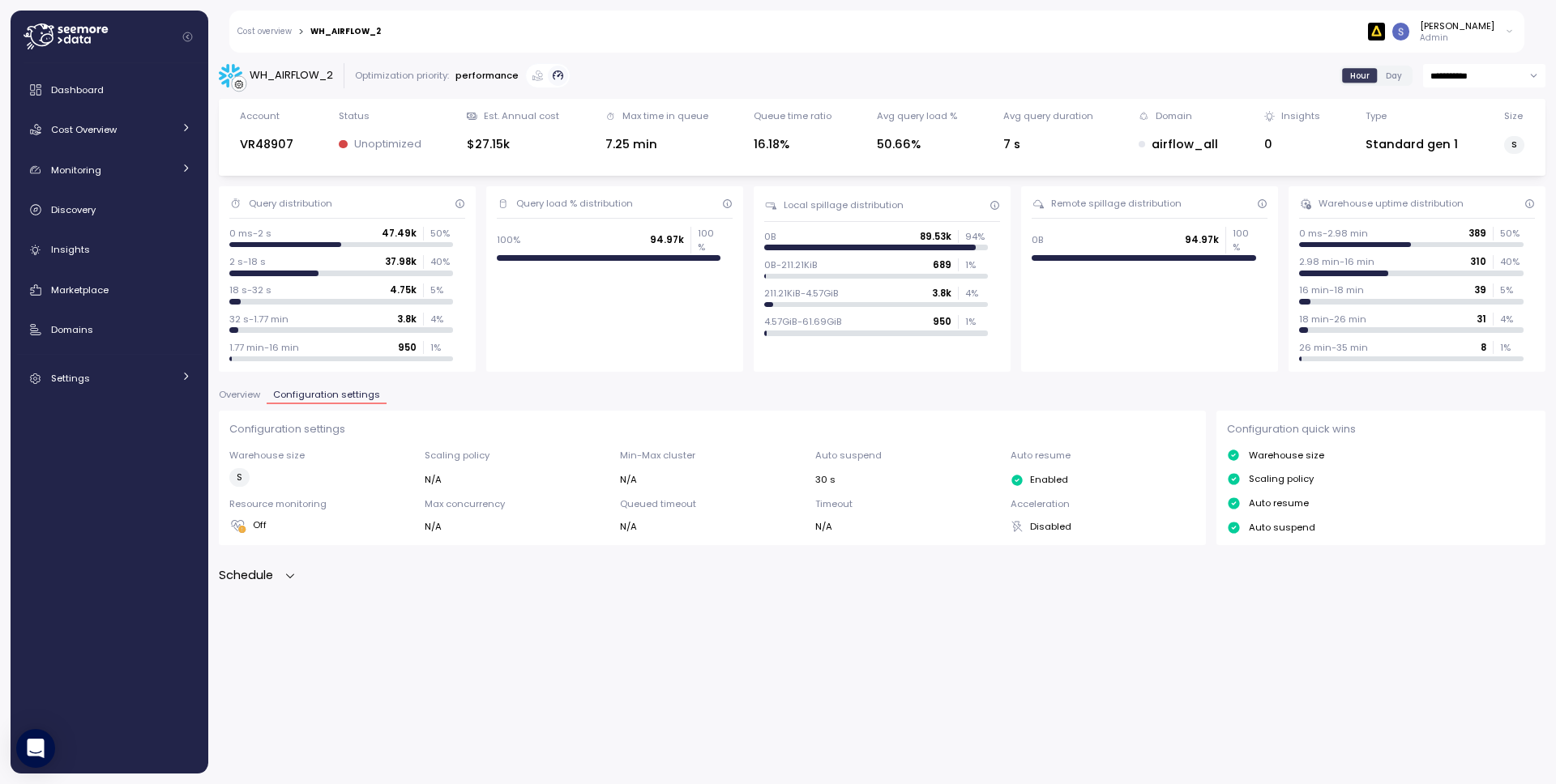
click at [441, 0] on main "**********" at bounding box center [783, 392] width 1545 height 784
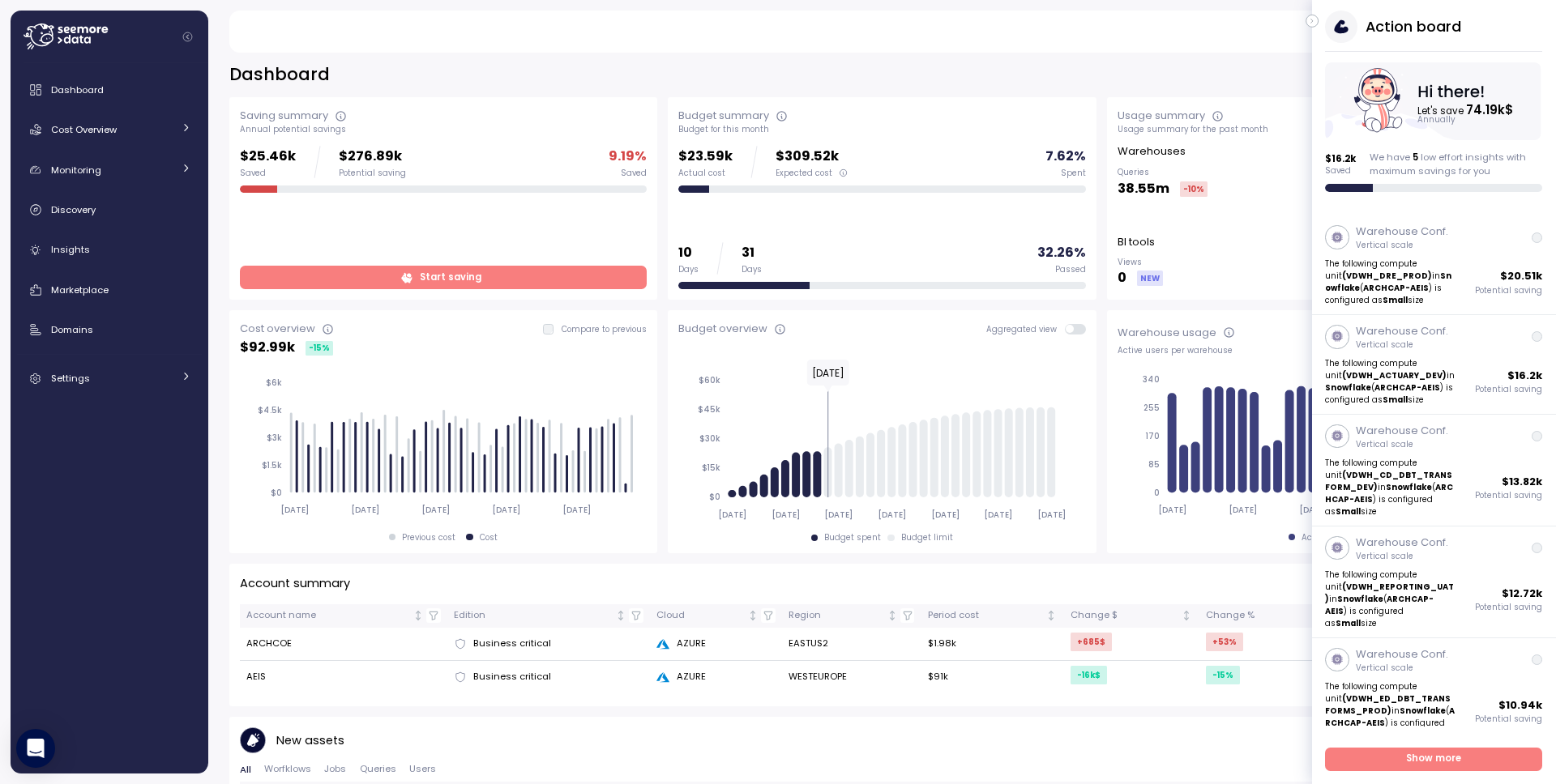
click at [1310, 21] on icon "button" at bounding box center [1312, 21] width 7 height 19
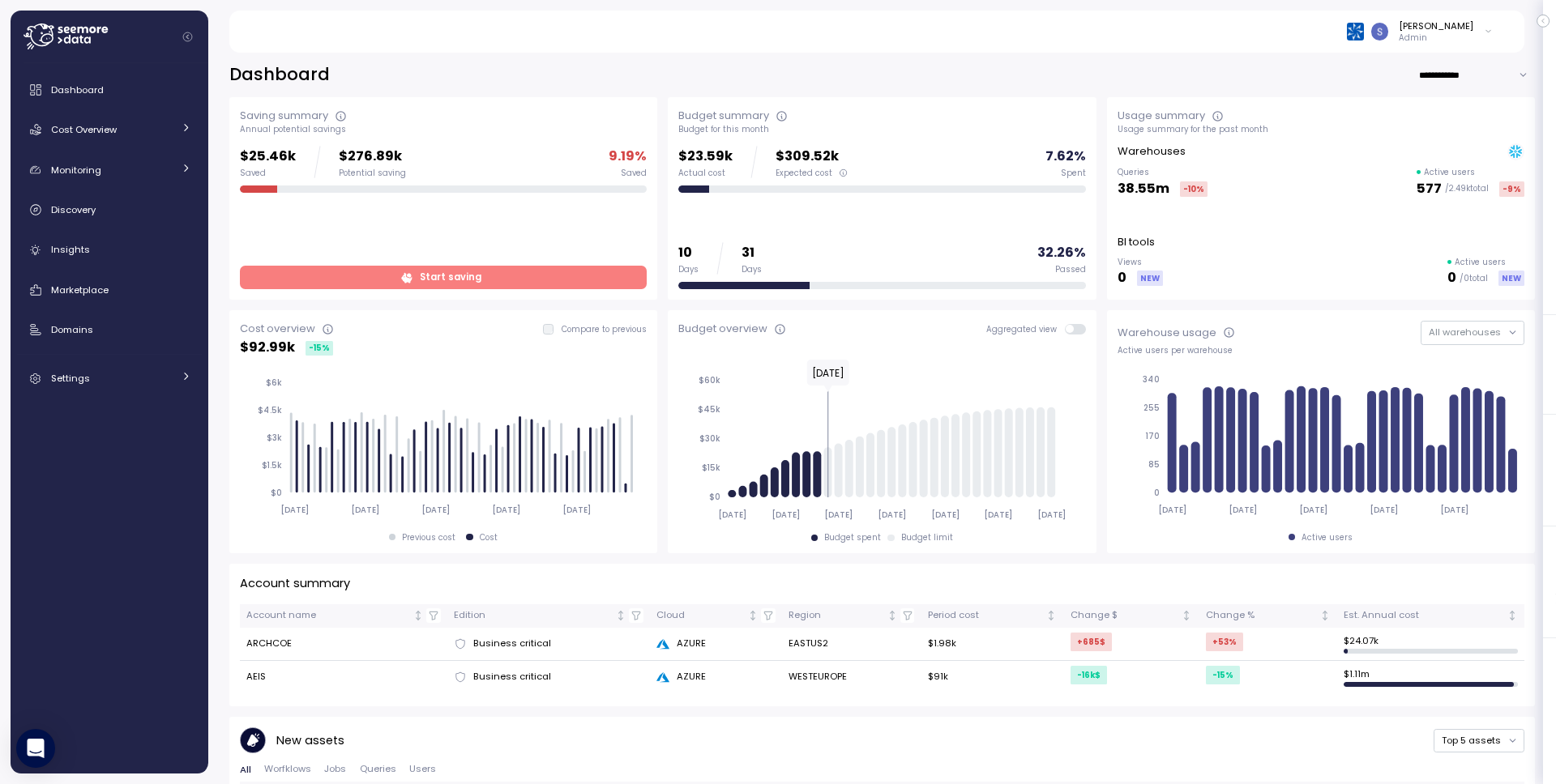
click at [1496, 35] on div "[PERSON_NAME] Admin" at bounding box center [876, 32] width 1256 height 42
click at [1494, 33] on div "[PERSON_NAME] Admin" at bounding box center [876, 32] width 1256 height 42
click at [1484, 29] on icon at bounding box center [1488, 32] width 9 height 19
click at [1425, 187] on div "Copy account id" at bounding box center [1418, 184] width 128 height 15
click at [1413, 91] on div "Arch Capital Group" at bounding box center [1413, 92] width 106 height 15
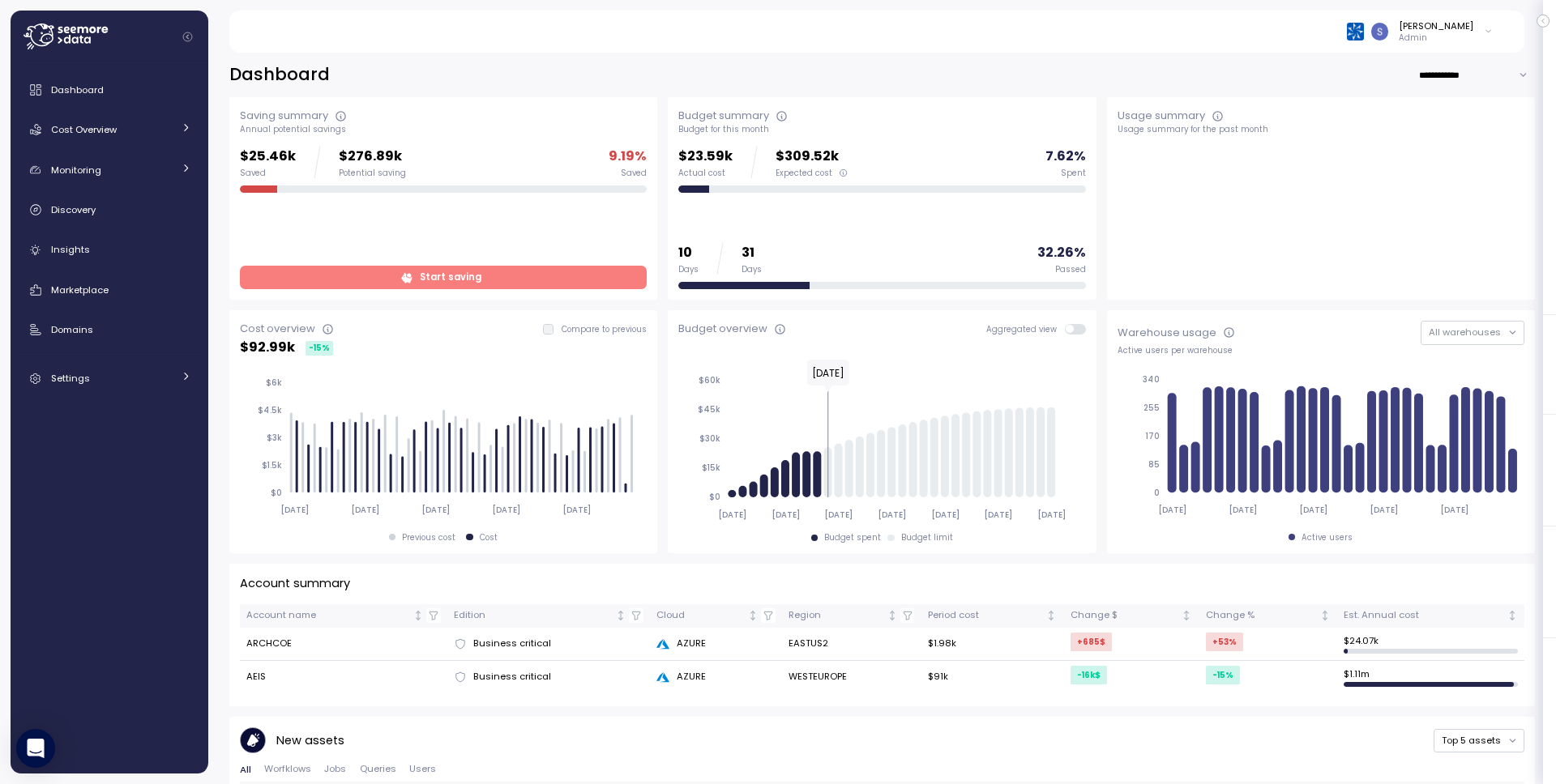
click at [1479, 32] on div "[PERSON_NAME] Admin" at bounding box center [1420, 32] width 146 height 25
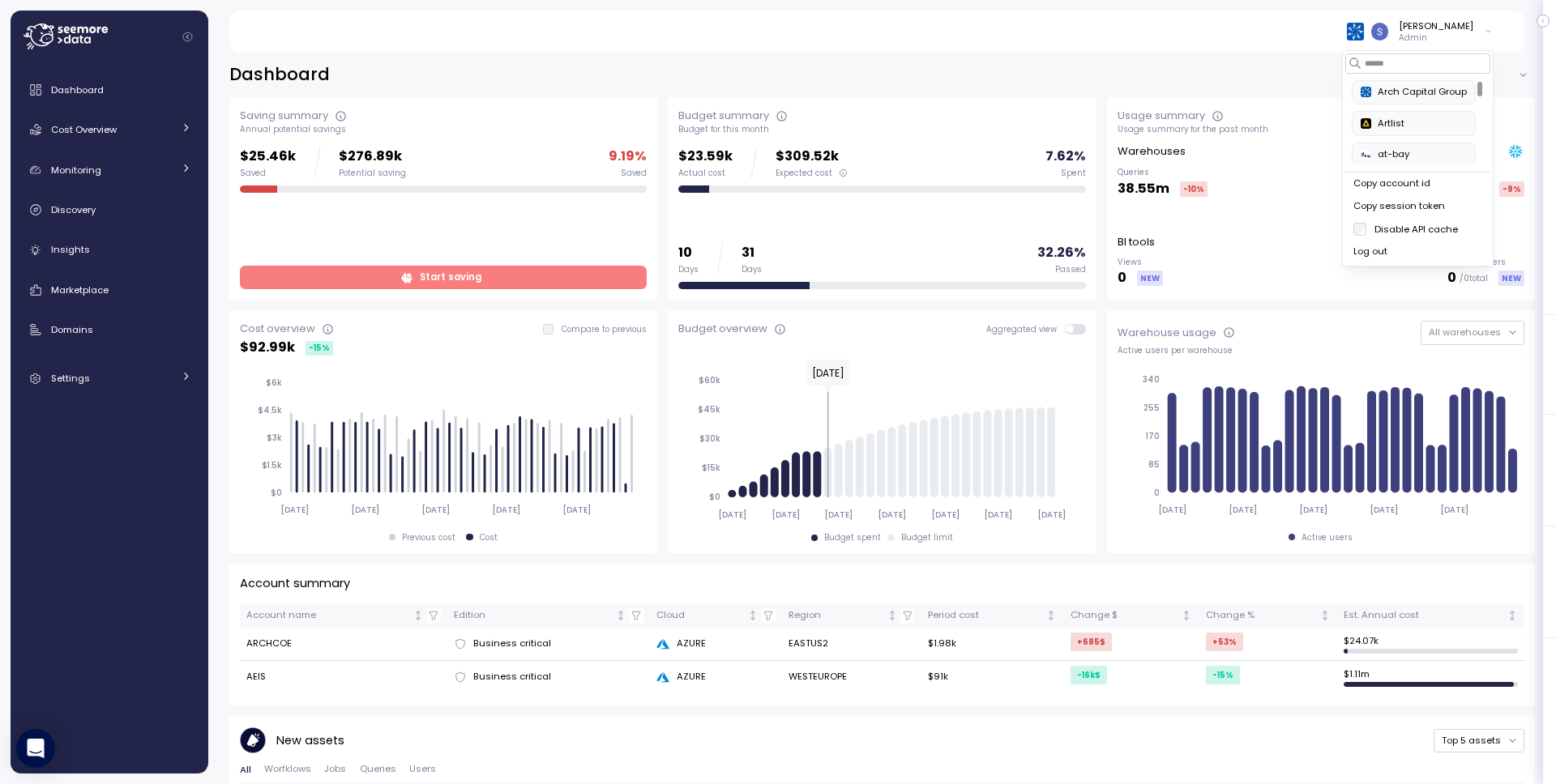
click at [1428, 185] on div "Copy account id" at bounding box center [1418, 184] width 128 height 15
click at [1450, 183] on div "Copy account id" at bounding box center [1418, 184] width 128 height 15
click at [121, 134] on div "Cost Overview" at bounding box center [112, 129] width 121 height 16
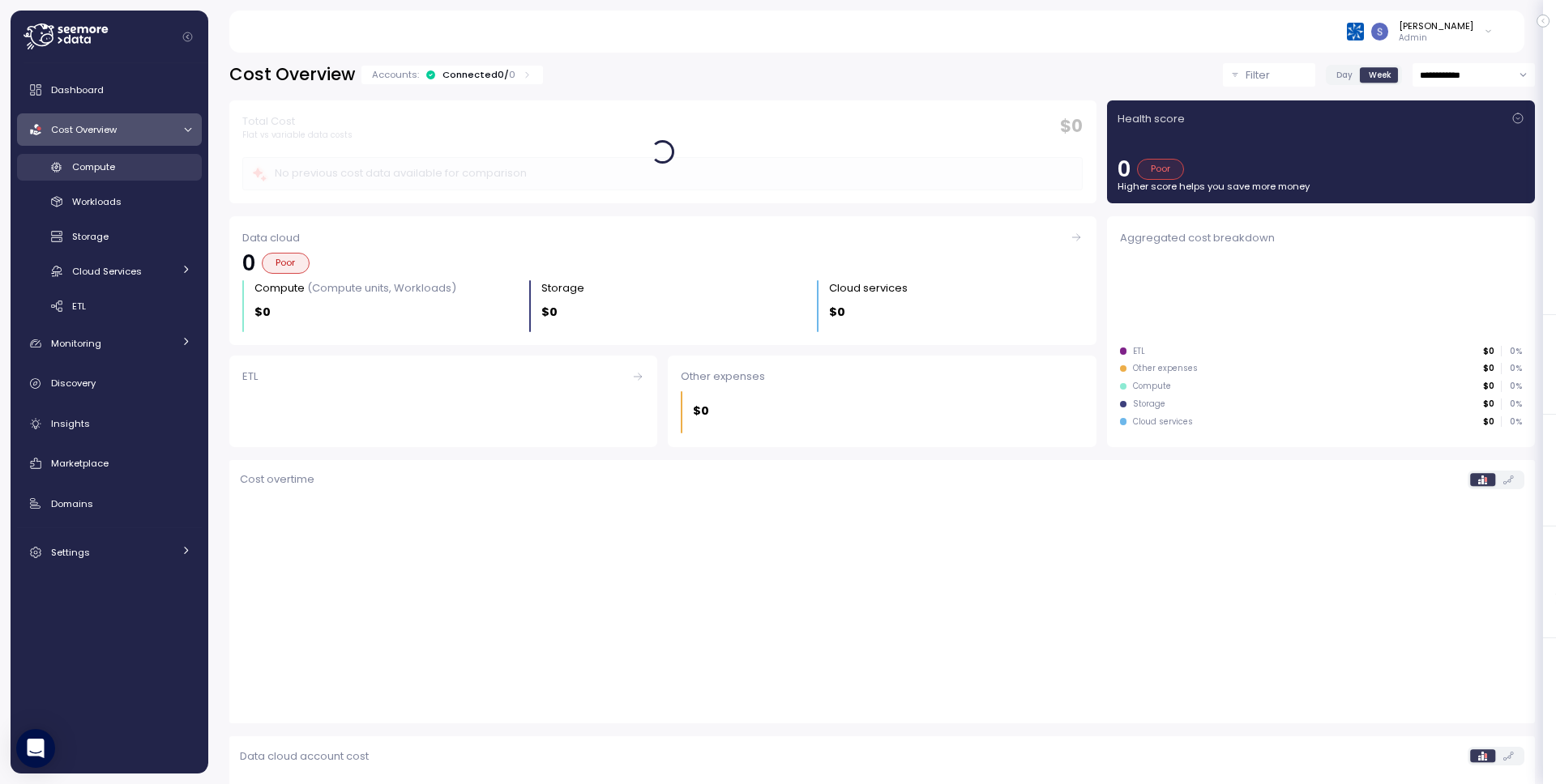
click at [114, 165] on span "Compute" at bounding box center [93, 166] width 43 height 13
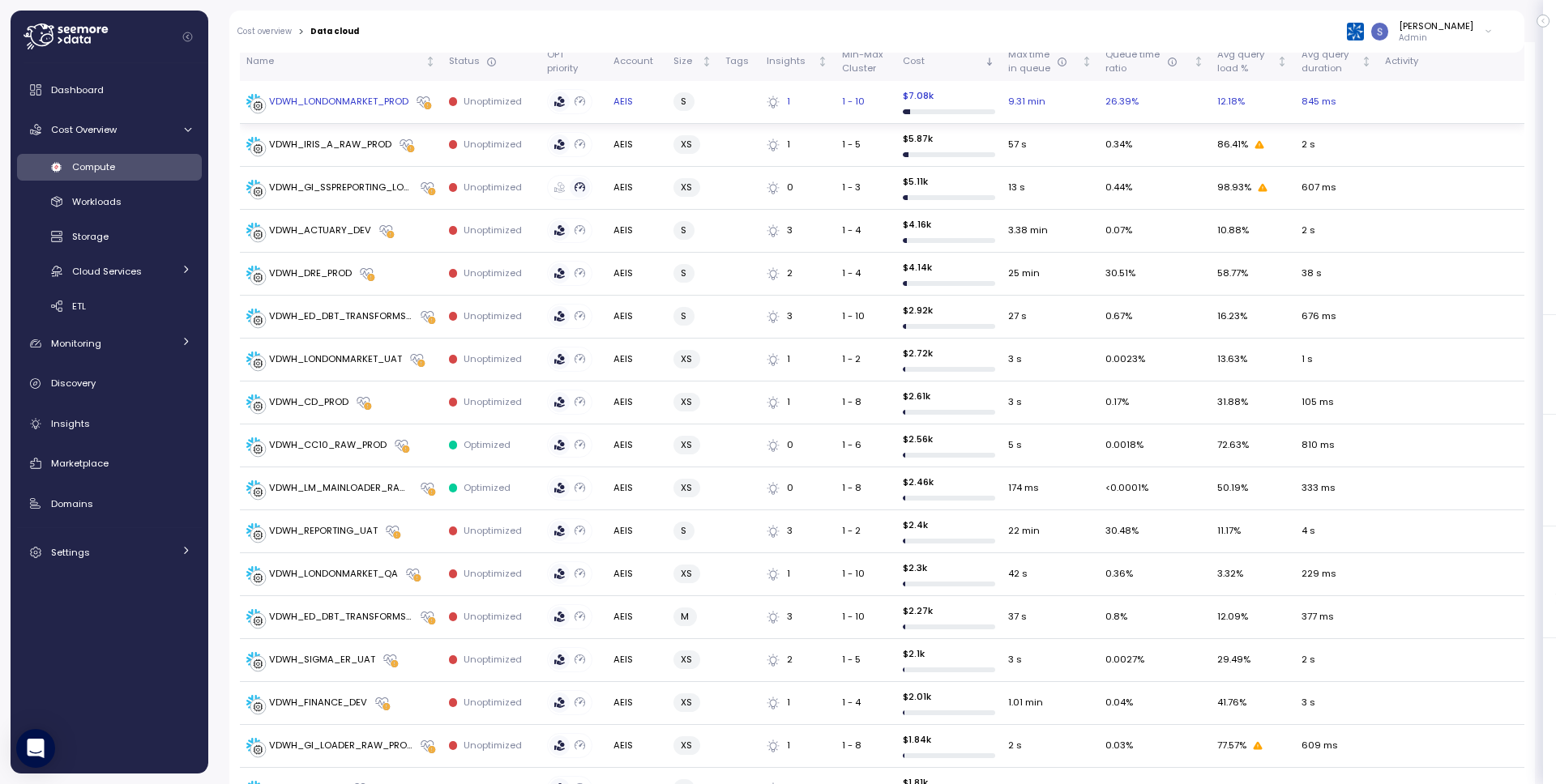
scroll to position [570, 0]
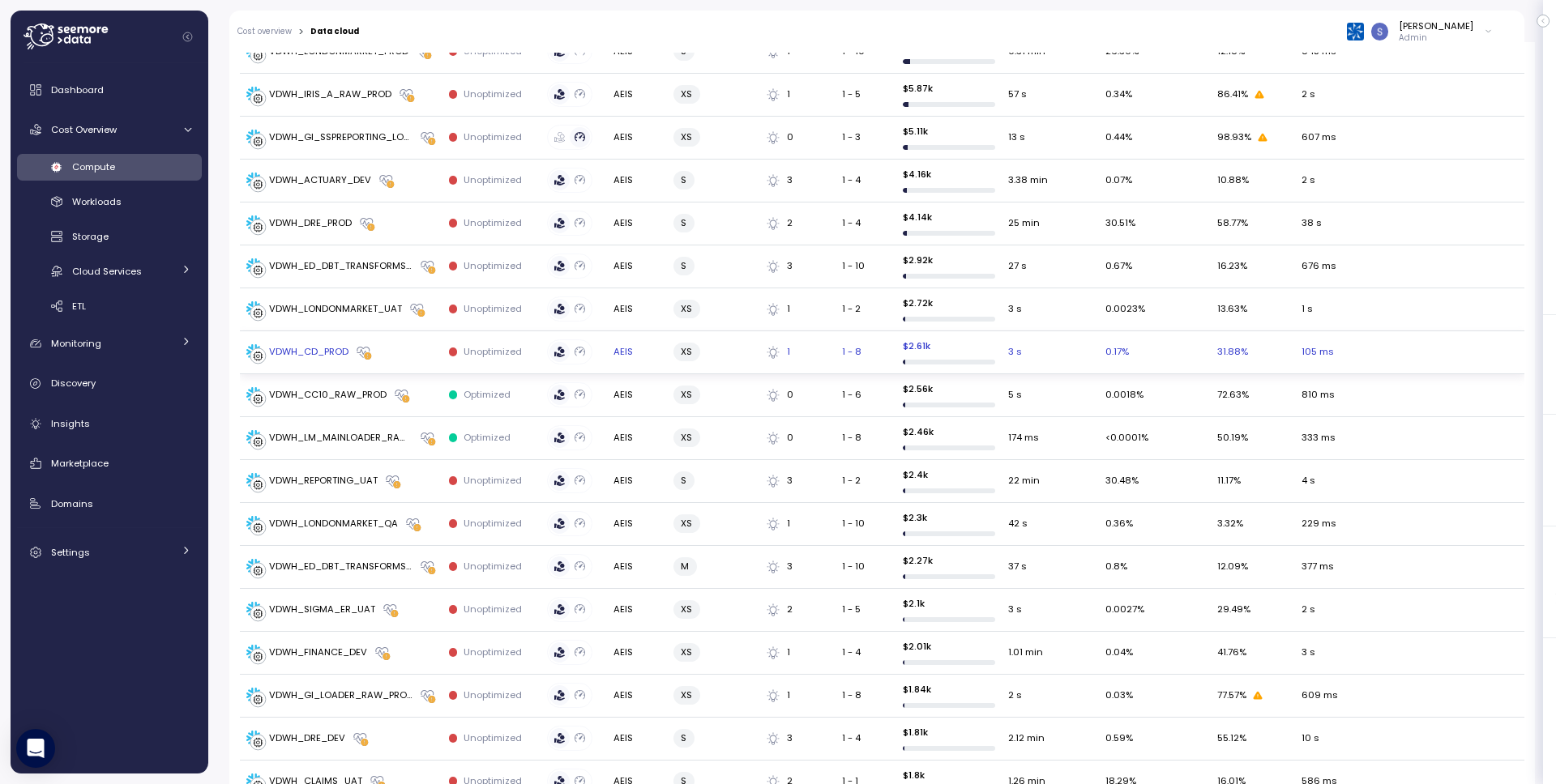
click at [326, 350] on div "VDWH_CD_PROD" at bounding box center [309, 352] width 79 height 15
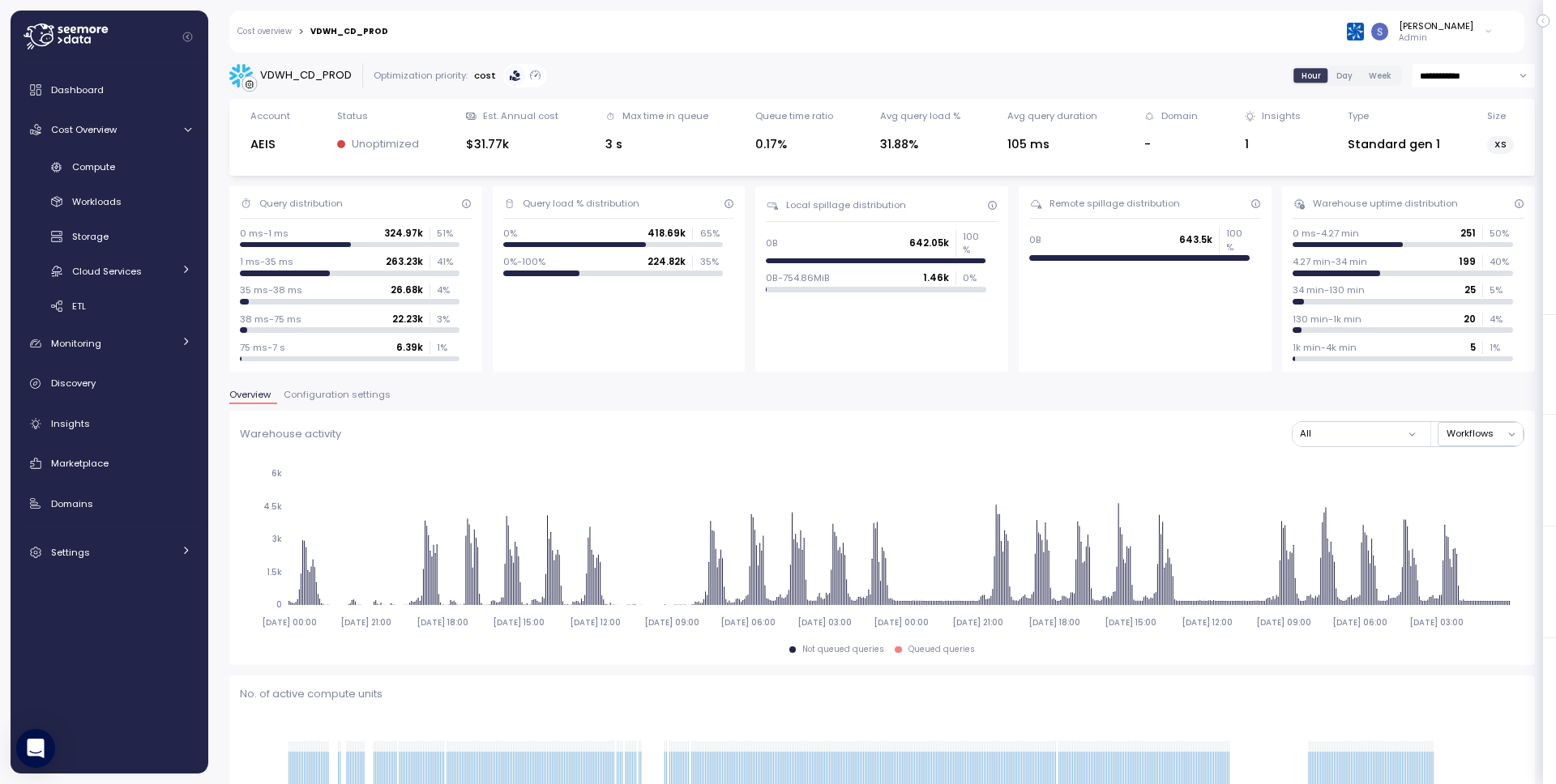
click at [336, 391] on span "Configuration settings" at bounding box center [337, 395] width 107 height 9
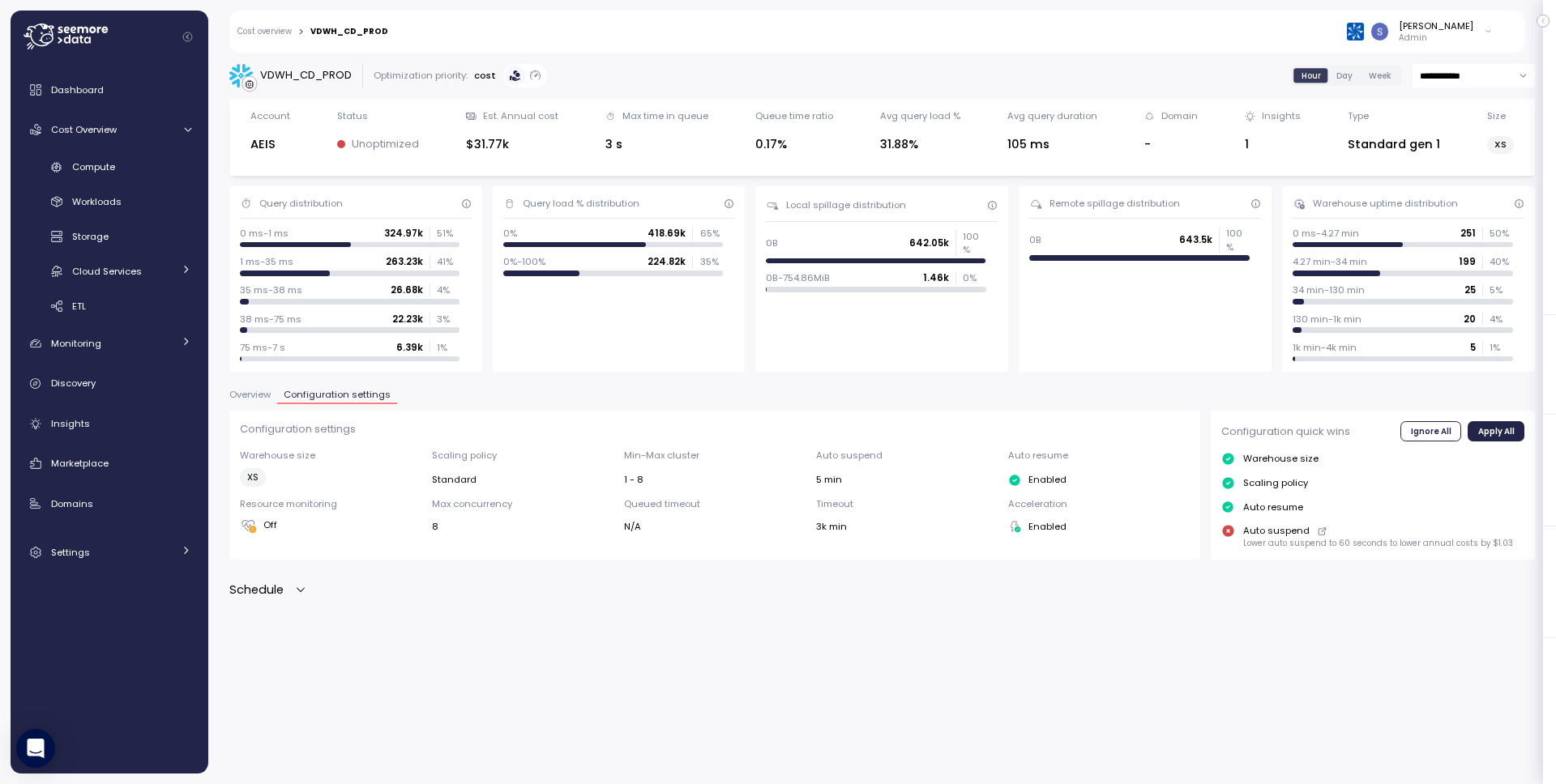
click at [292, 586] on div "Schedule" at bounding box center [268, 590] width 77 height 18
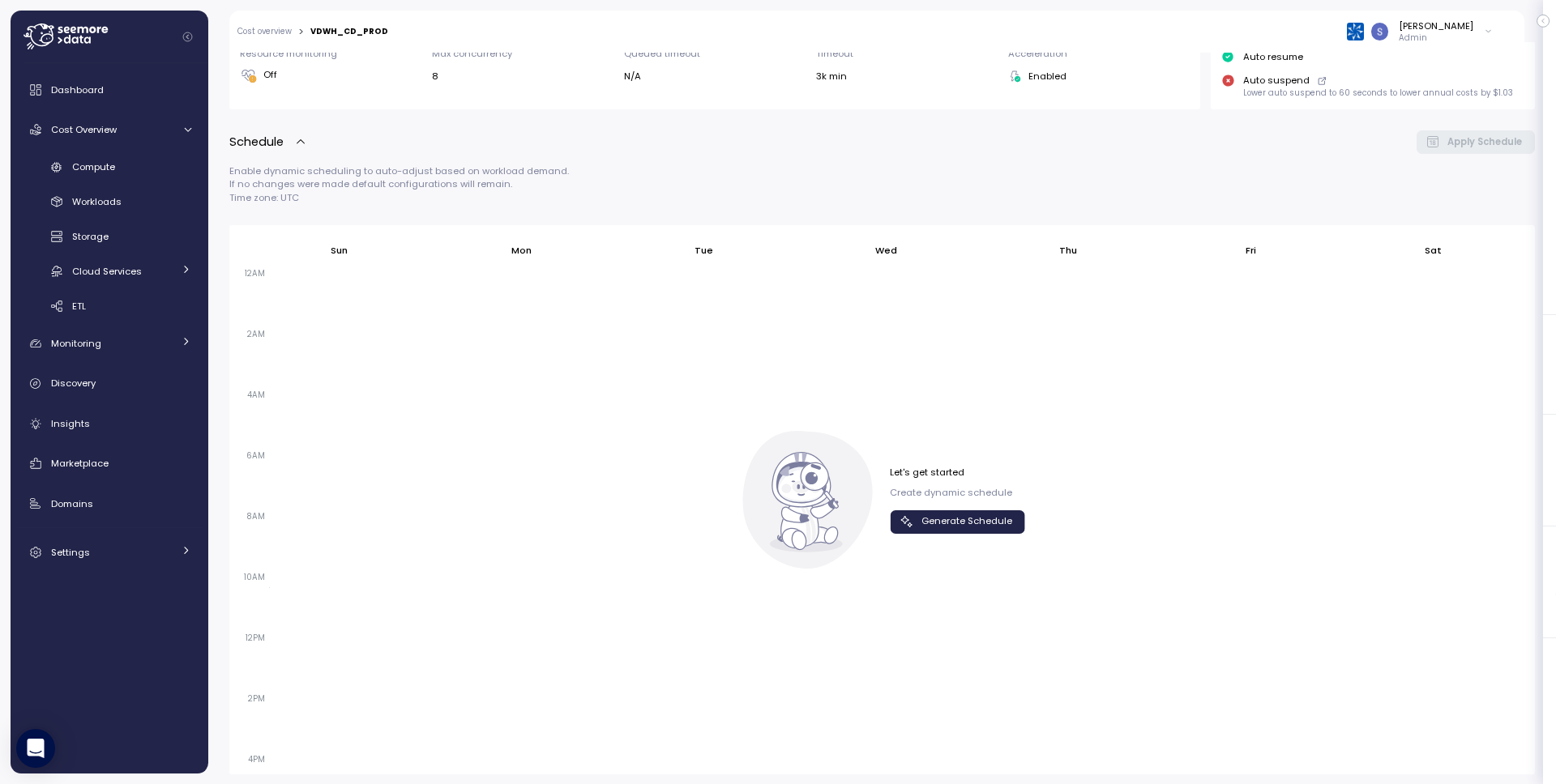
scroll to position [451, 0]
click at [999, 526] on span "Generate Schedule" at bounding box center [966, 521] width 91 height 22
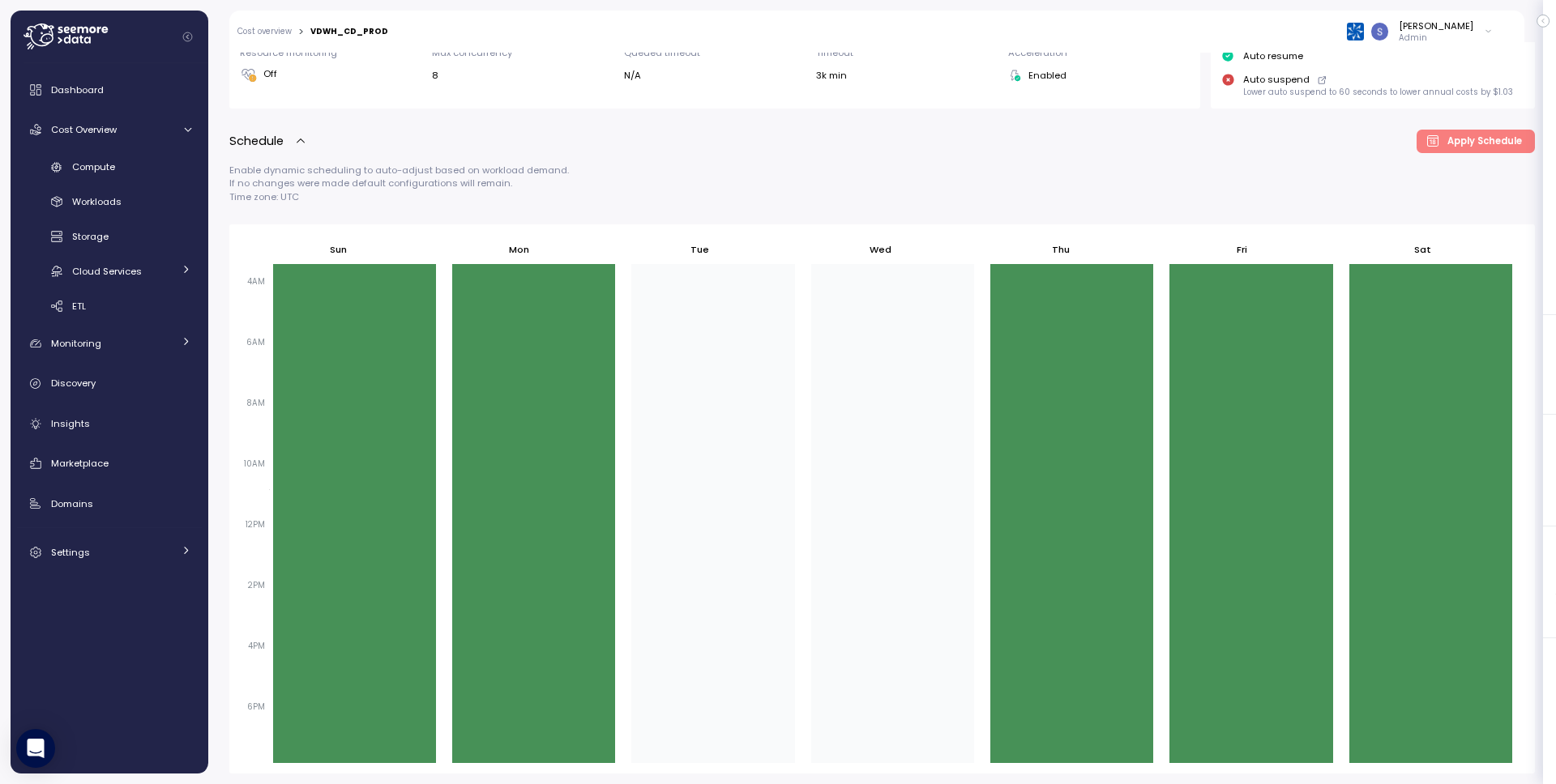
scroll to position [231, 0]
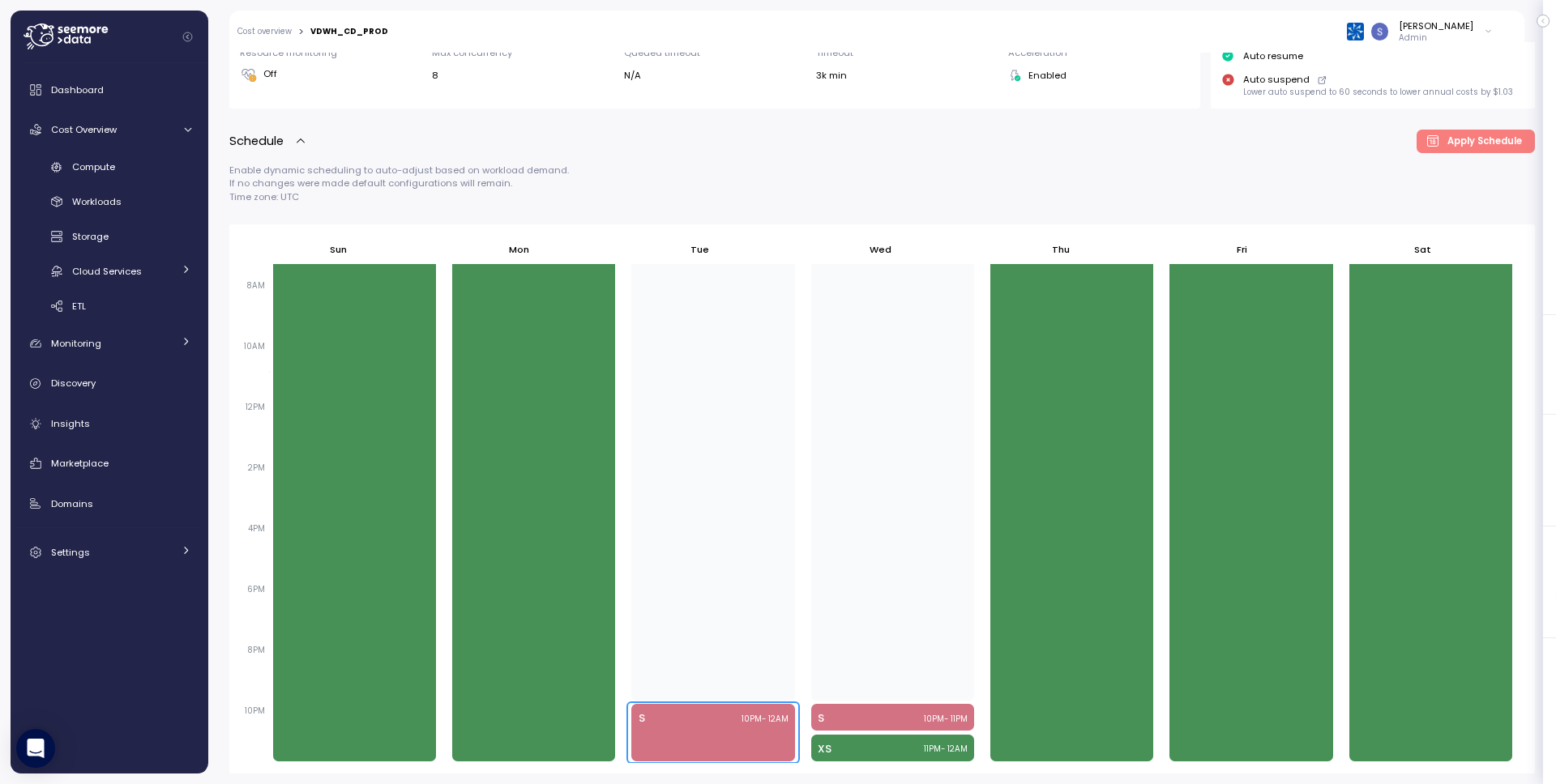
click at [738, 736] on div "S 10PM - 12AM" at bounding box center [712, 732] width 163 height 56
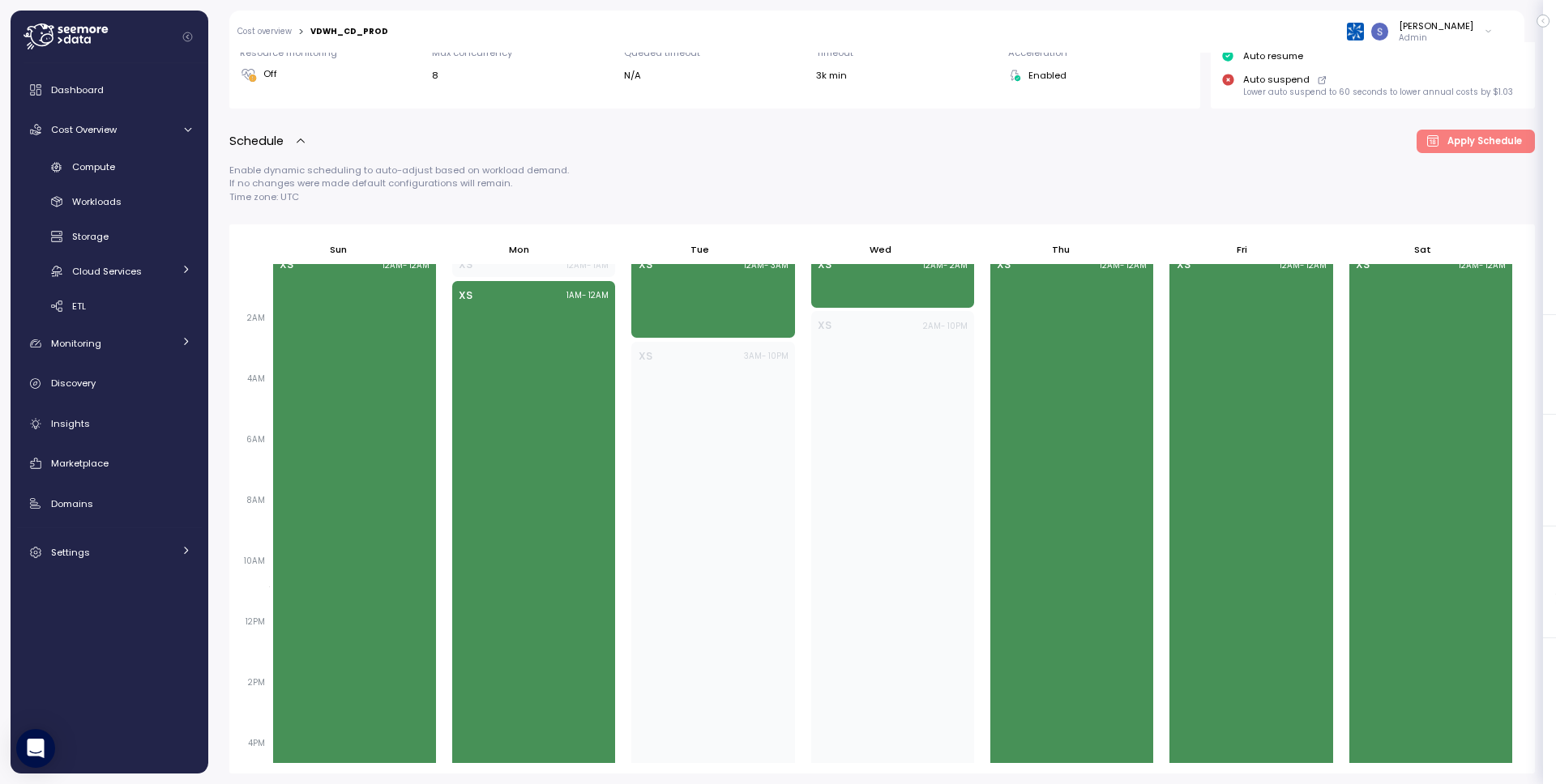
scroll to position [0, 0]
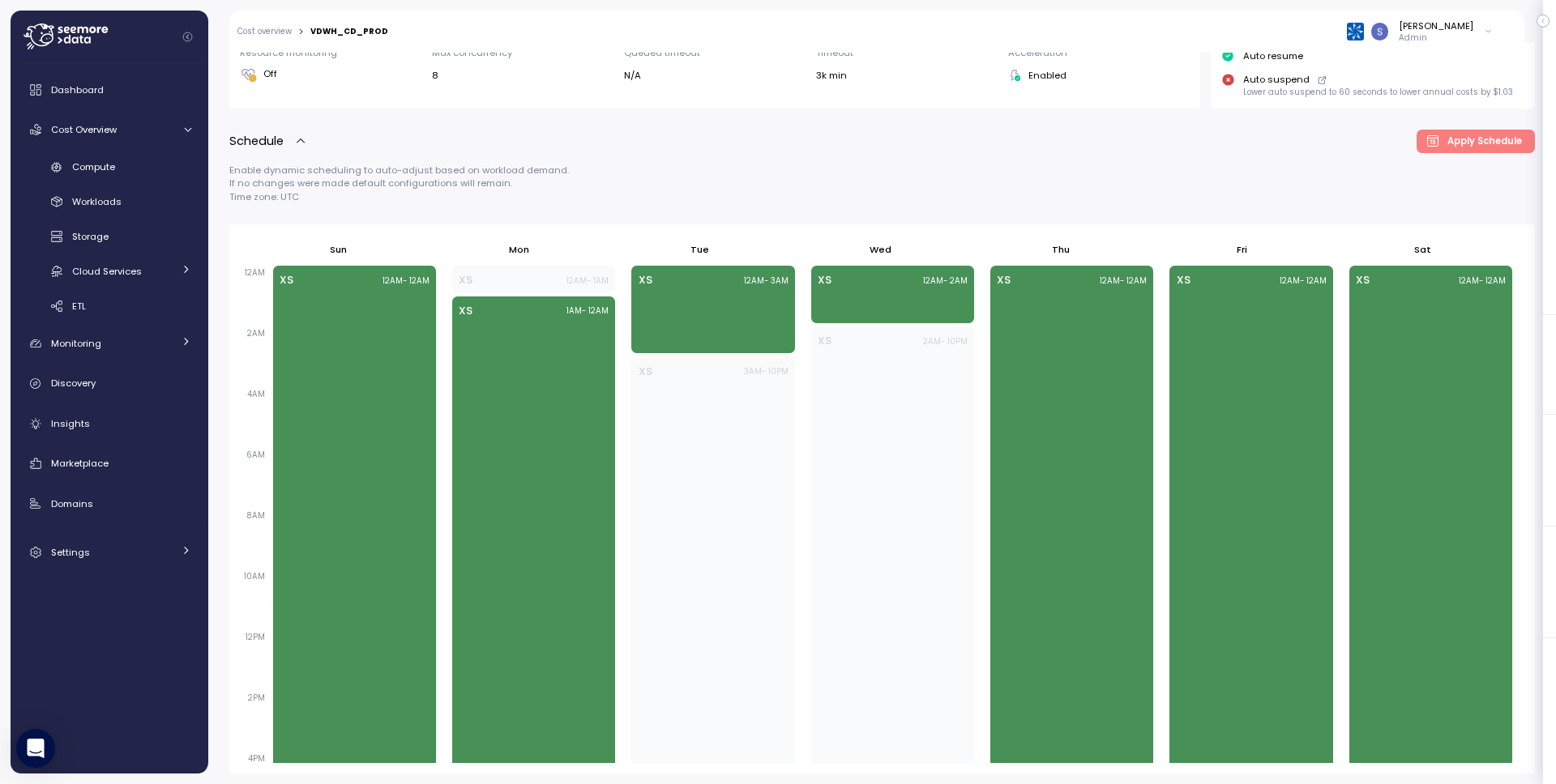
click at [1162, 186] on p "Enable dynamic scheduling to auto-adjust based on workload demand. If no change…" at bounding box center [882, 183] width 1305 height 40
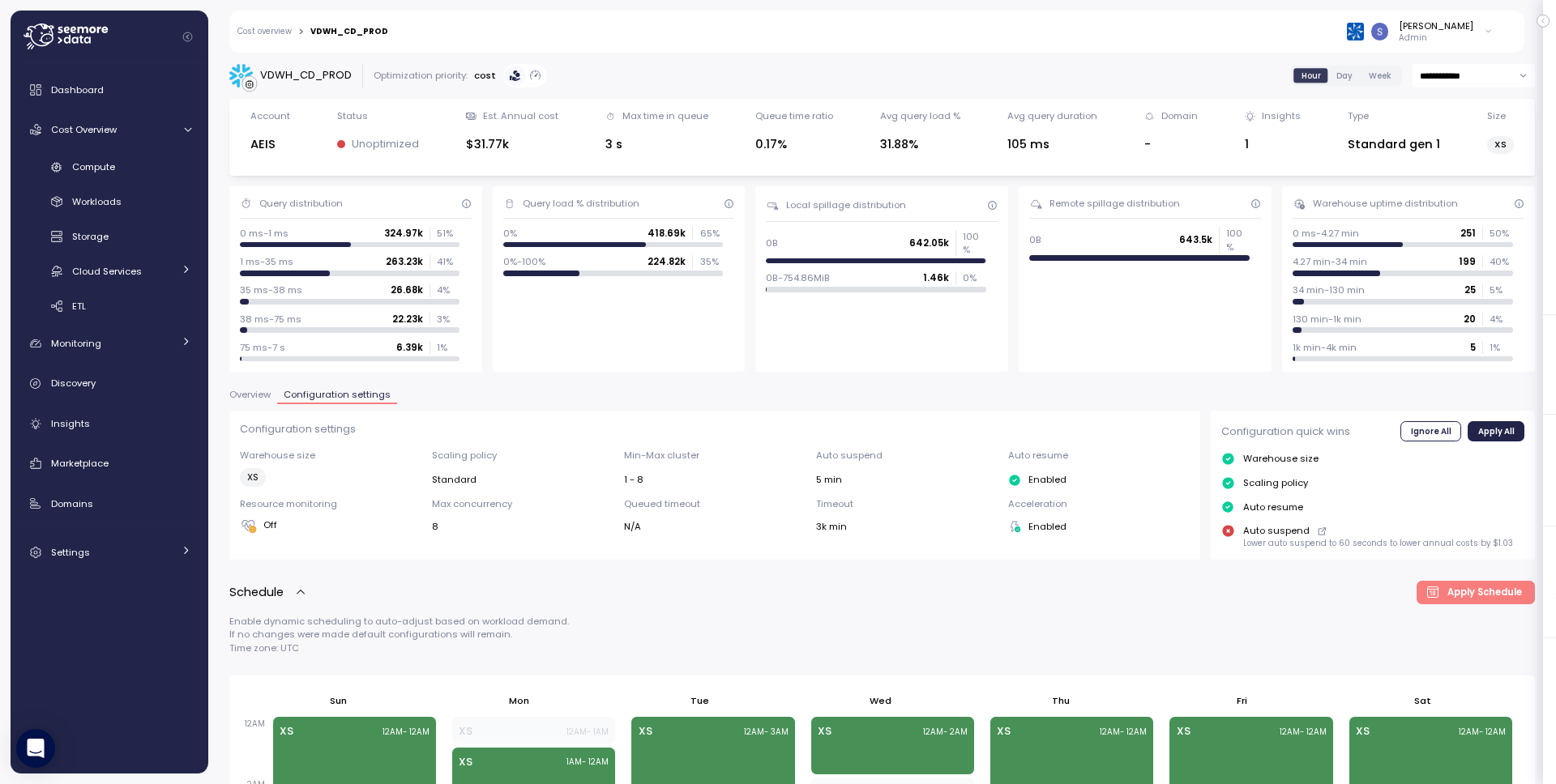
click at [297, 69] on div "VDWH_CD_PROD" at bounding box center [306, 75] width 92 height 16
copy div "VDWH_CD_PROD"
